Goal: Task Accomplishment & Management: Complete application form

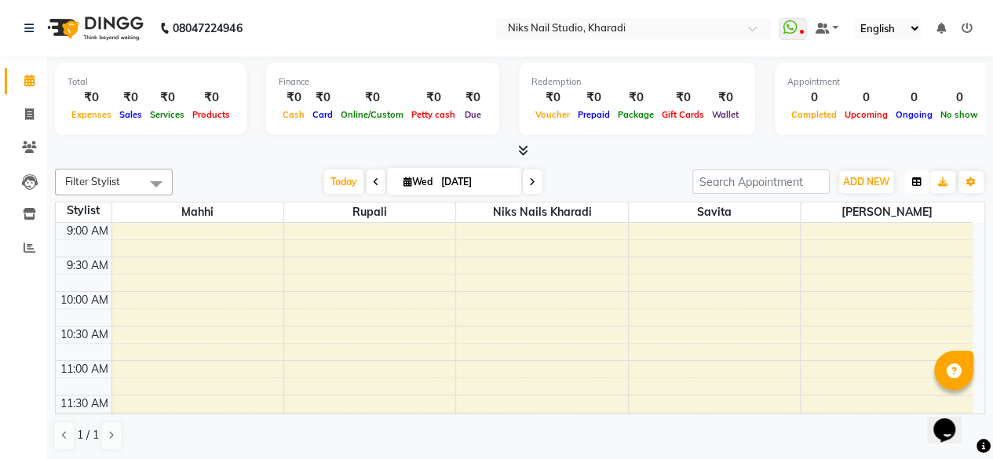
click at [917, 184] on icon "button" at bounding box center [916, 181] width 9 height 9
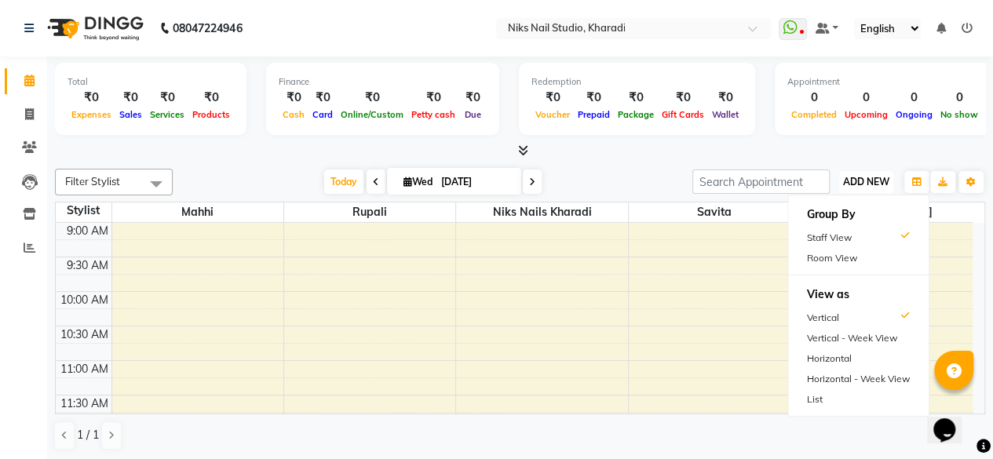
click at [869, 188] on button "ADD NEW Toggle Dropdown" at bounding box center [866, 182] width 54 height 22
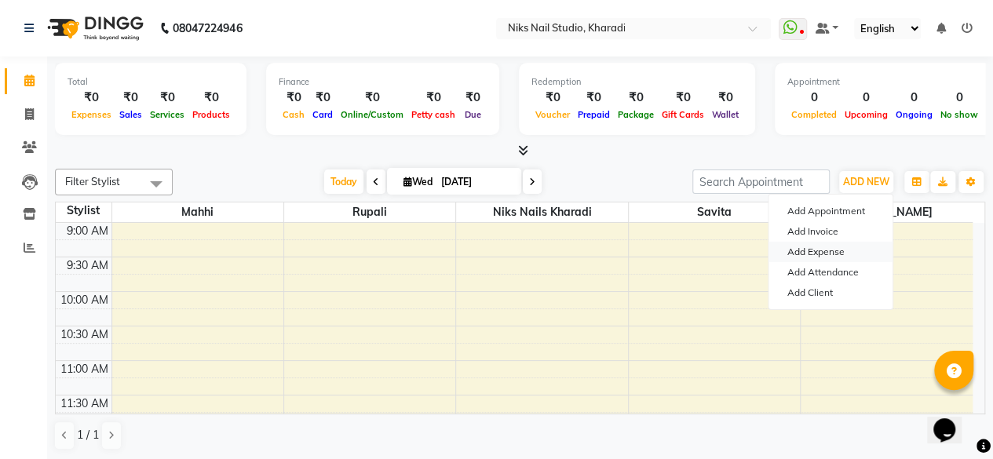
click at [857, 248] on link "Add Expense" at bounding box center [831, 252] width 124 height 20
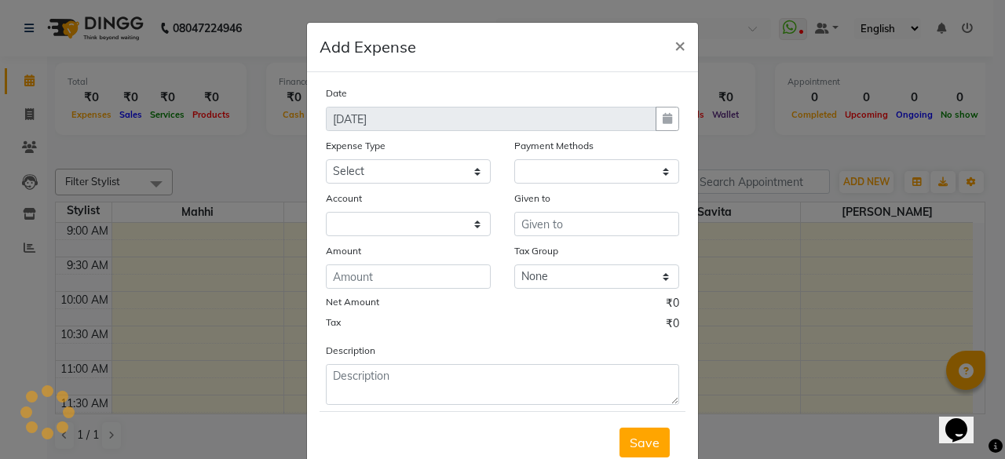
select select "1"
select select "8073"
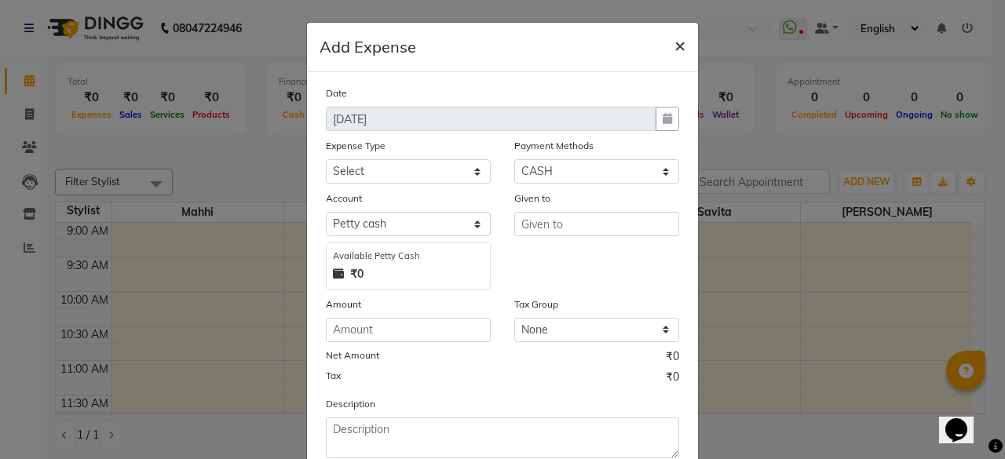
click at [674, 47] on span "×" at bounding box center [679, 45] width 11 height 24
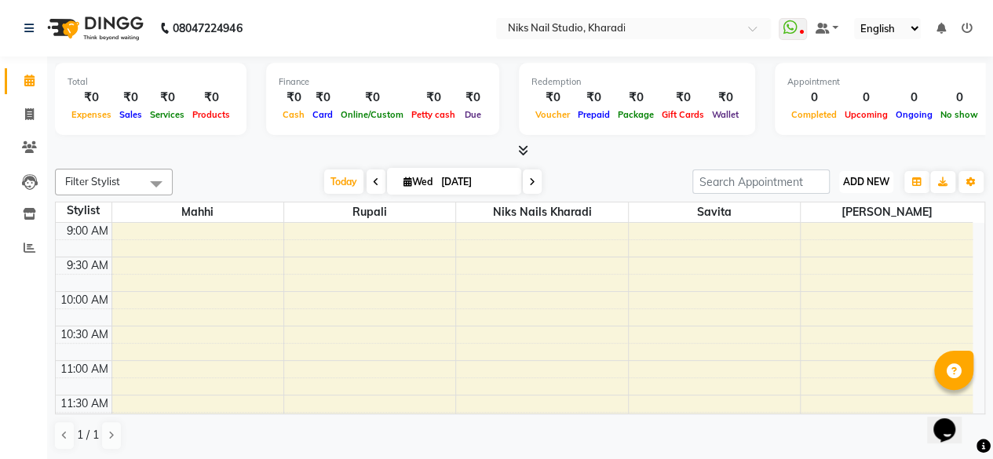
click at [864, 182] on span "ADD NEW" at bounding box center [866, 182] width 46 height 12
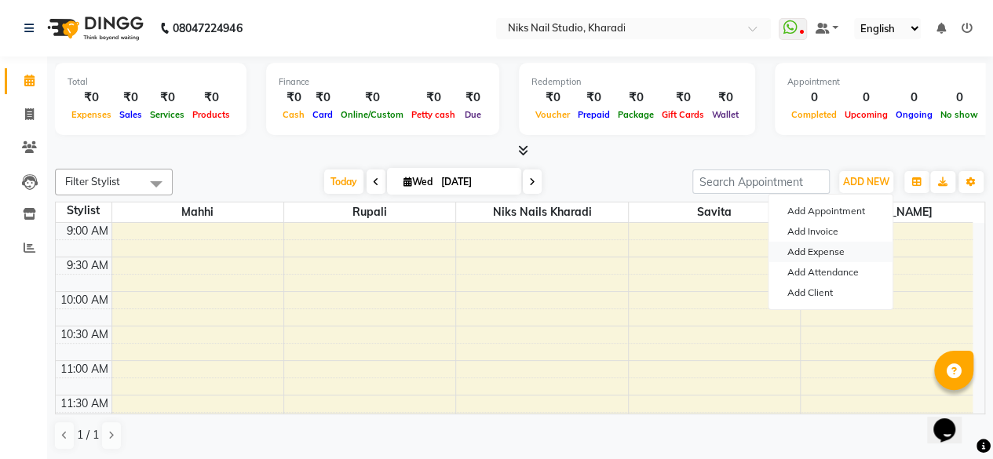
click at [833, 250] on link "Add Expense" at bounding box center [831, 252] width 124 height 20
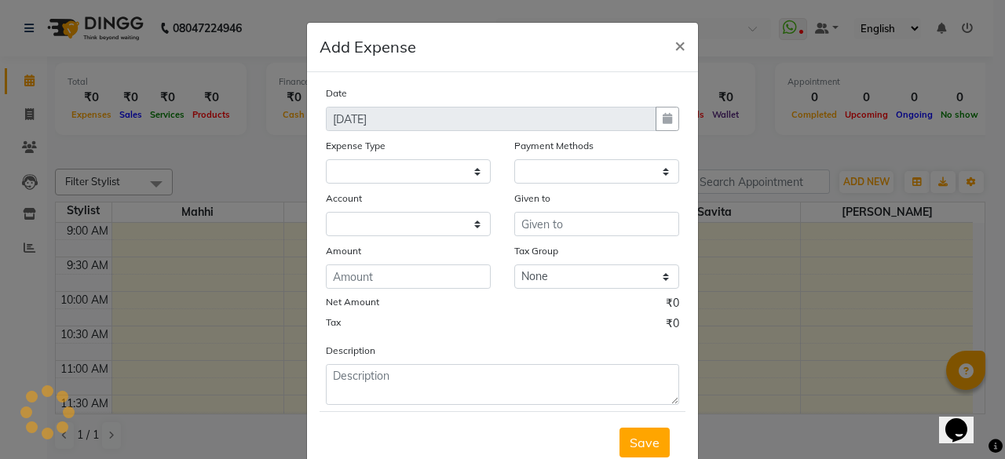
select select "1"
select select "8073"
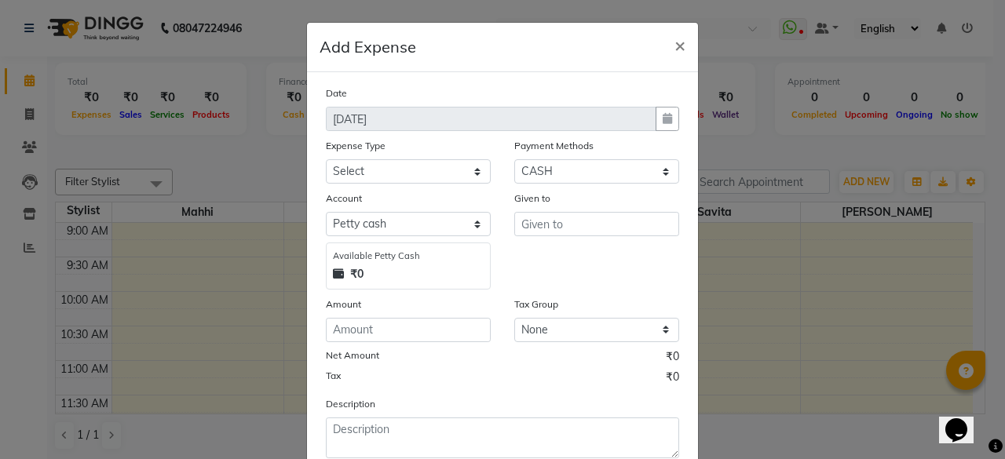
click at [353, 277] on strong "₹0" at bounding box center [356, 274] width 13 height 16
click at [356, 274] on strong "₹0" at bounding box center [356, 274] width 13 height 16
click at [358, 276] on div "₹0" at bounding box center [408, 274] width 151 height 16
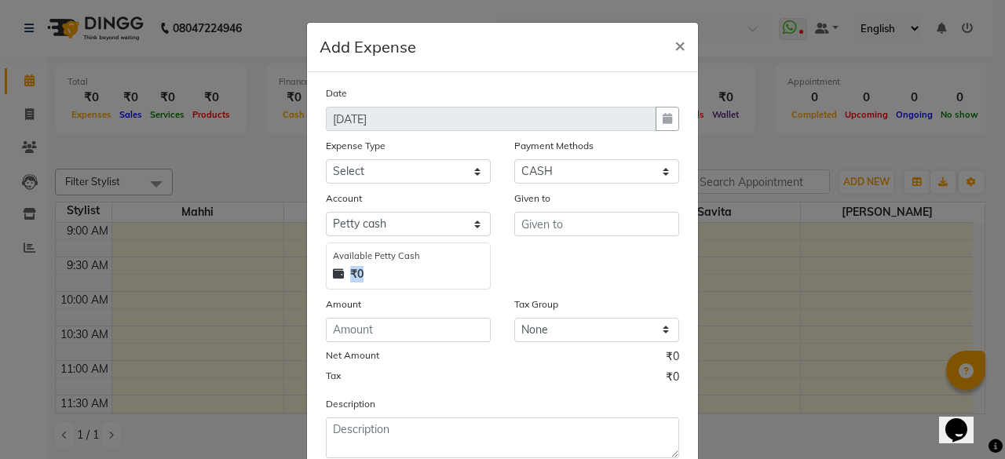
click at [358, 276] on div "₹0" at bounding box center [408, 274] width 151 height 16
click at [412, 293] on div "Date [DATE] Expense Type Select Cash transfer to hub Client Snacks Donation Equ…" at bounding box center [502, 272] width 353 height 374
click at [333, 274] on icon at bounding box center [338, 273] width 11 height 11
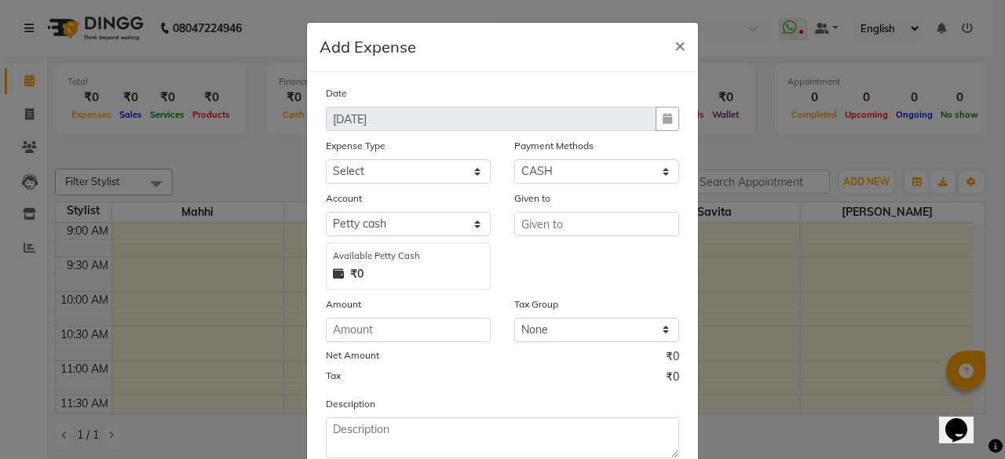
click at [333, 274] on icon at bounding box center [338, 273] width 11 height 11
click at [588, 169] on select "Select Points CARD Prepaid UPI Voucher Package CASH GPay Wallet LUZO Gift Card" at bounding box center [596, 171] width 165 height 24
drag, startPoint x: 669, startPoint y: 65, endPoint x: 677, endPoint y: 37, distance: 29.3
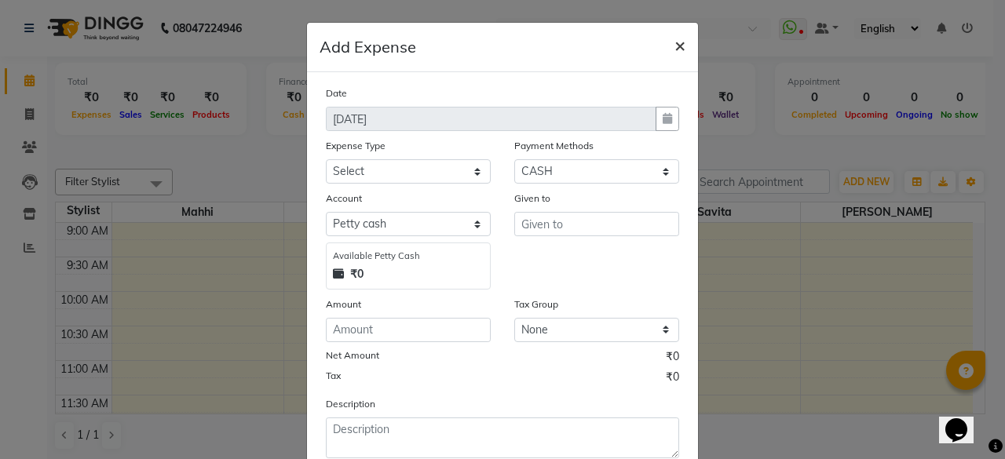
click at [677, 37] on button "×" at bounding box center [680, 45] width 36 height 44
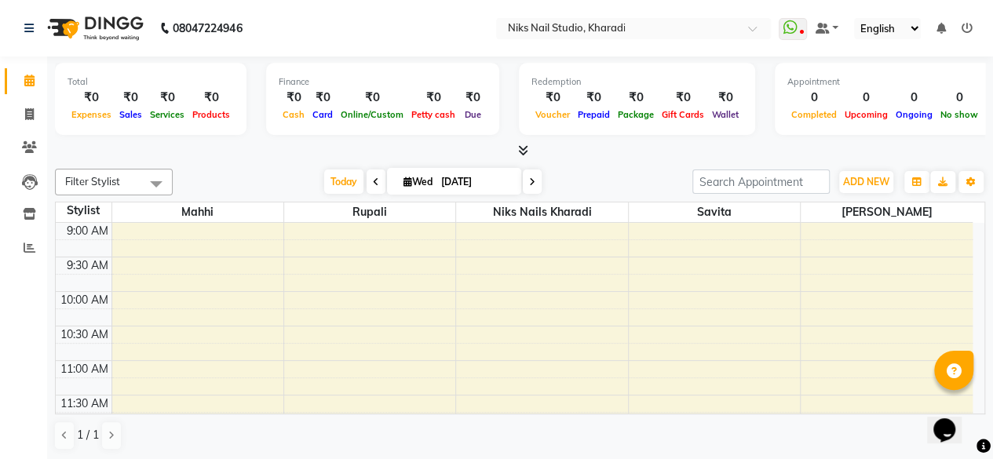
click at [677, 37] on div "Select Location × [GEOGRAPHIC_DATA], [GEOGRAPHIC_DATA]" at bounding box center [633, 28] width 275 height 21
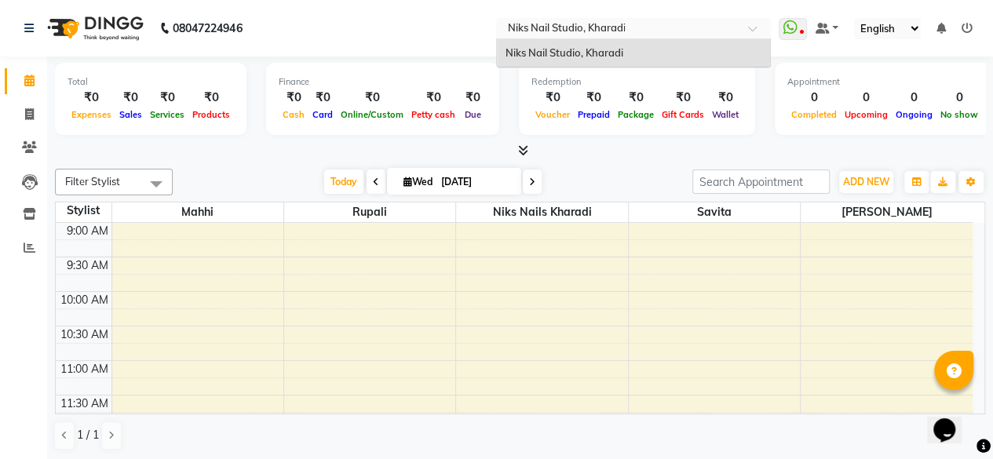
click at [457, 30] on nav "08047224946 Select Location × [GEOGRAPHIC_DATA], Kharadi Niks Nail Studio, Khar…" at bounding box center [496, 28] width 993 height 57
